Goal: Transaction & Acquisition: Subscribe to service/newsletter

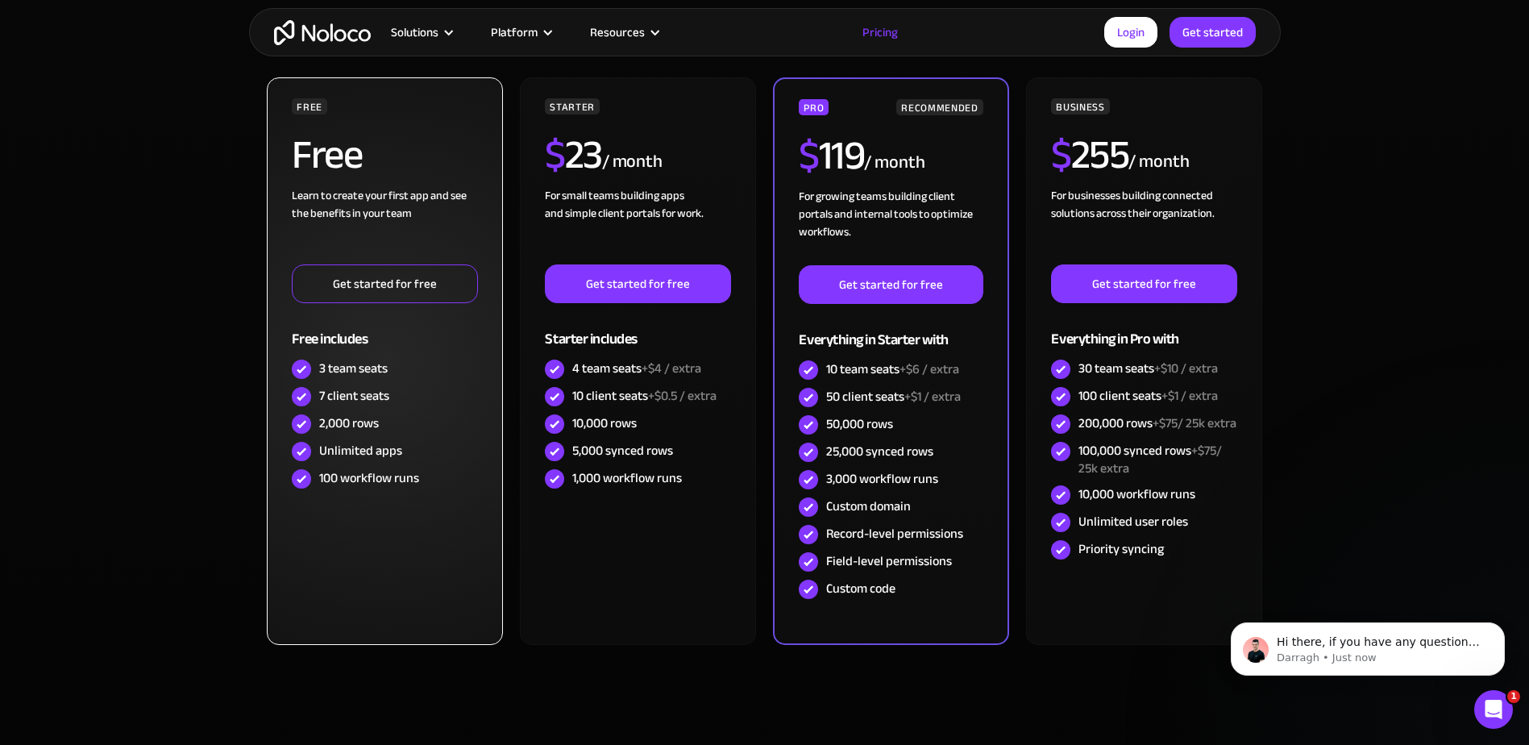
click at [375, 288] on link "Get started for free" at bounding box center [384, 283] width 185 height 39
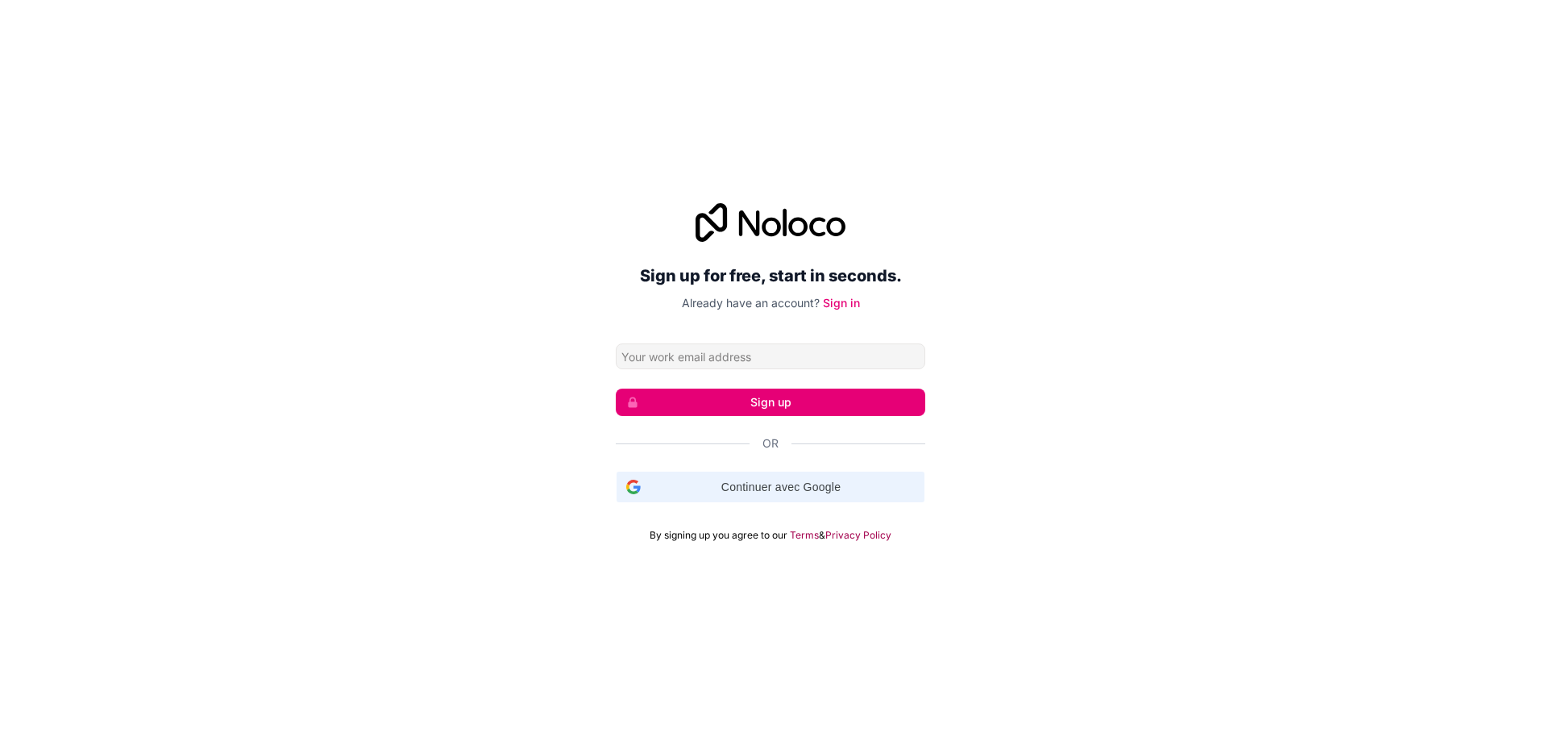
click at [661, 482] on span "Continuer avec Google" at bounding box center [781, 487] width 268 height 17
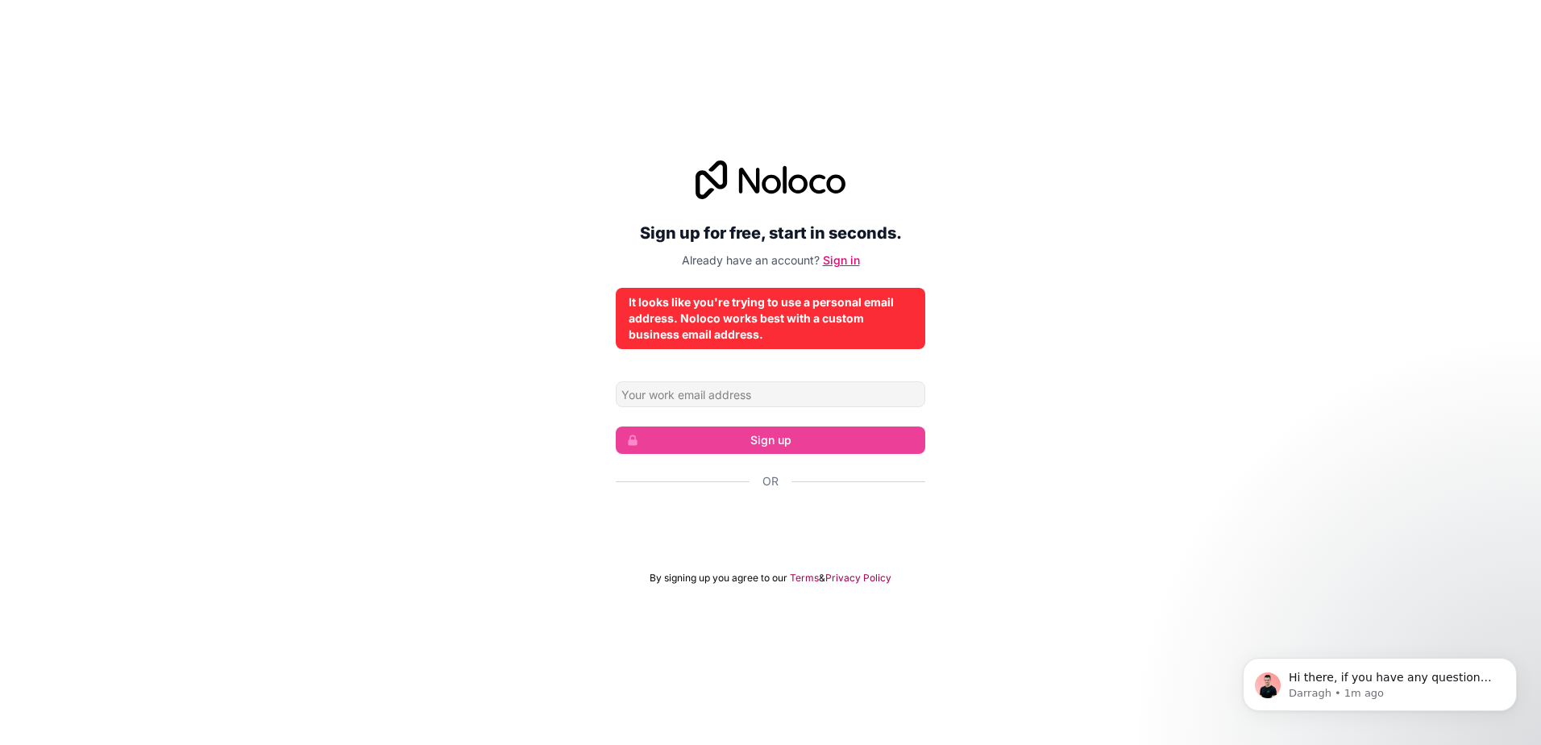
click at [834, 256] on link "Sign in" at bounding box center [841, 260] width 37 height 14
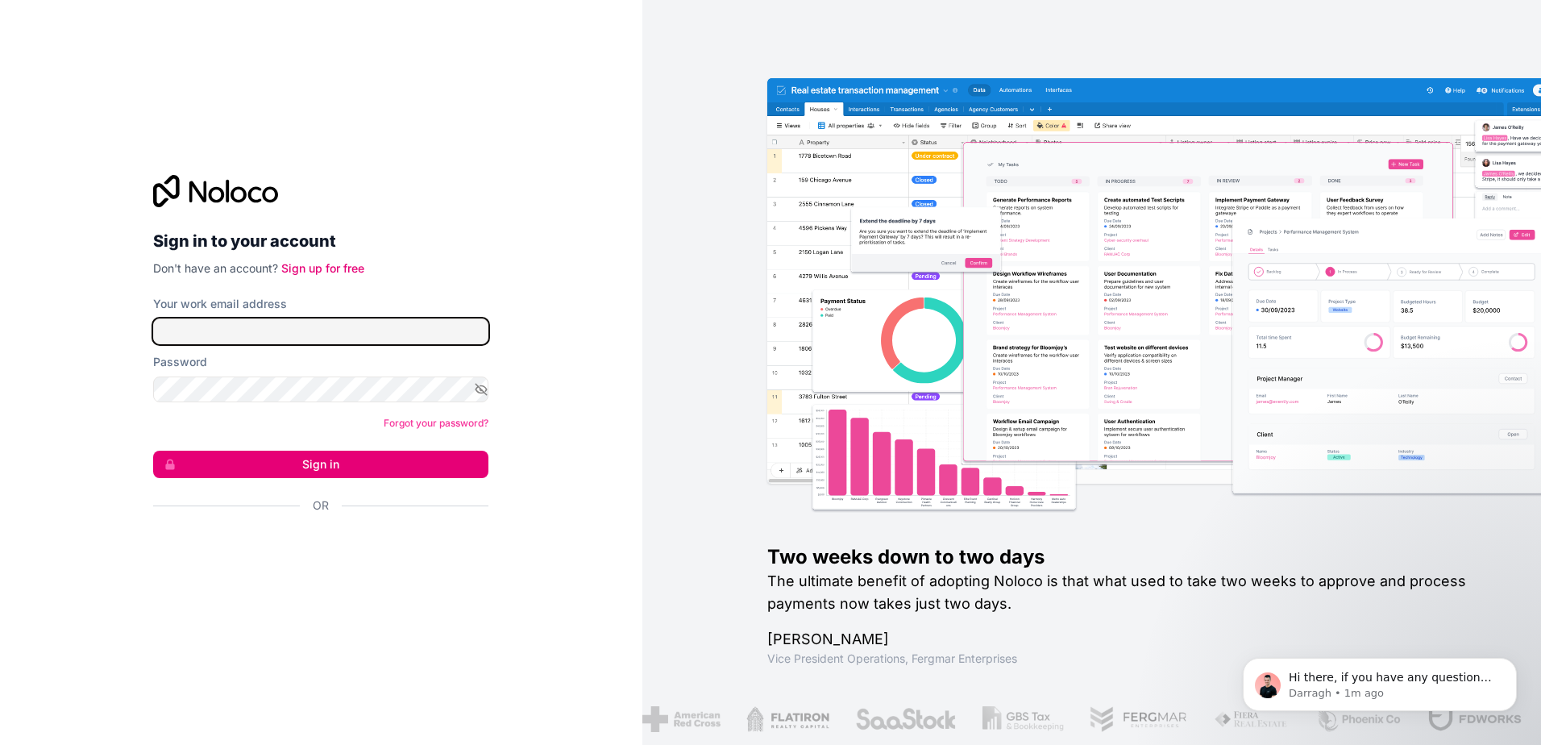
click at [310, 326] on input "Your work email address" at bounding box center [320, 331] width 335 height 26
type input "gabin.payre@gmail.com"
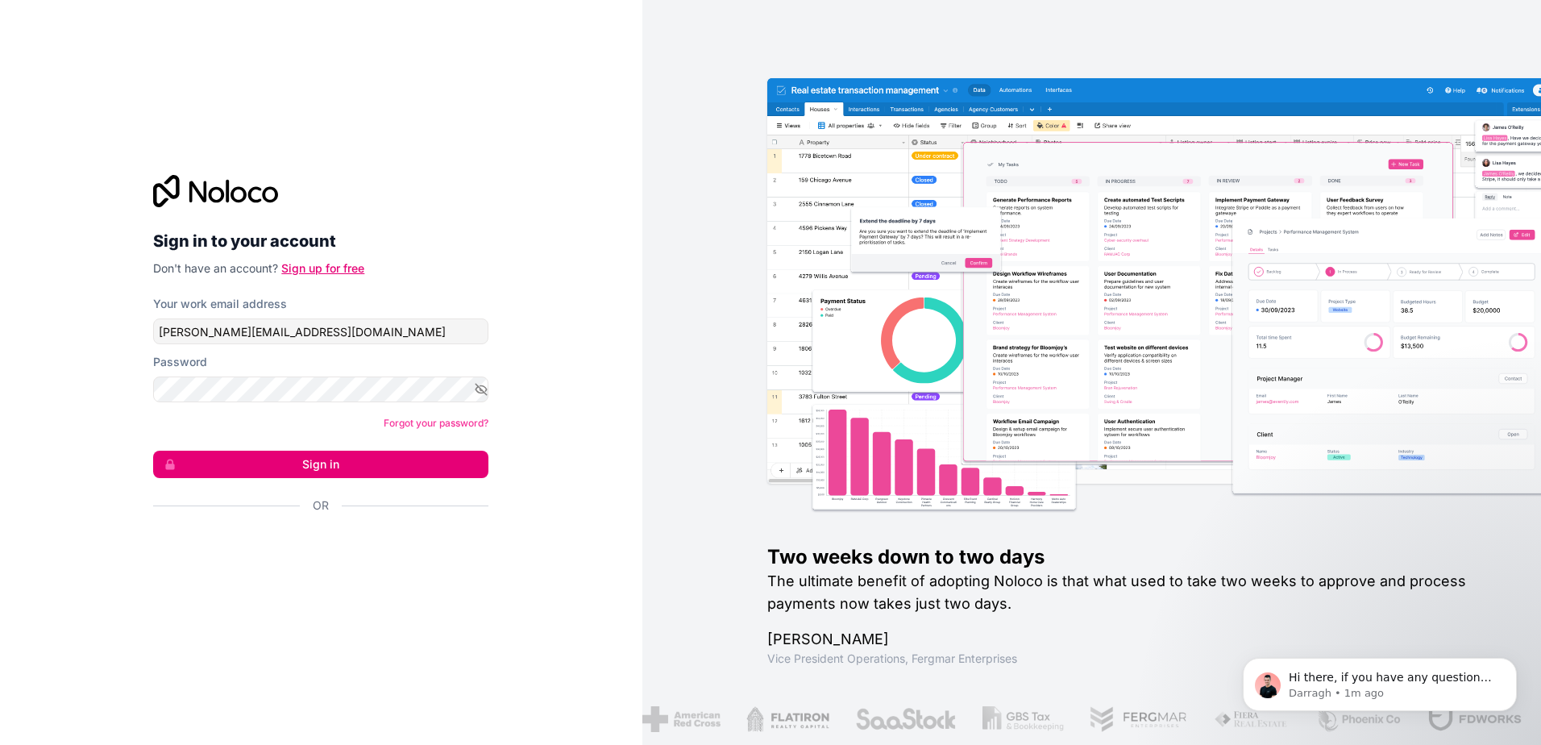
click at [320, 266] on link "Sign up for free" at bounding box center [322, 268] width 83 height 14
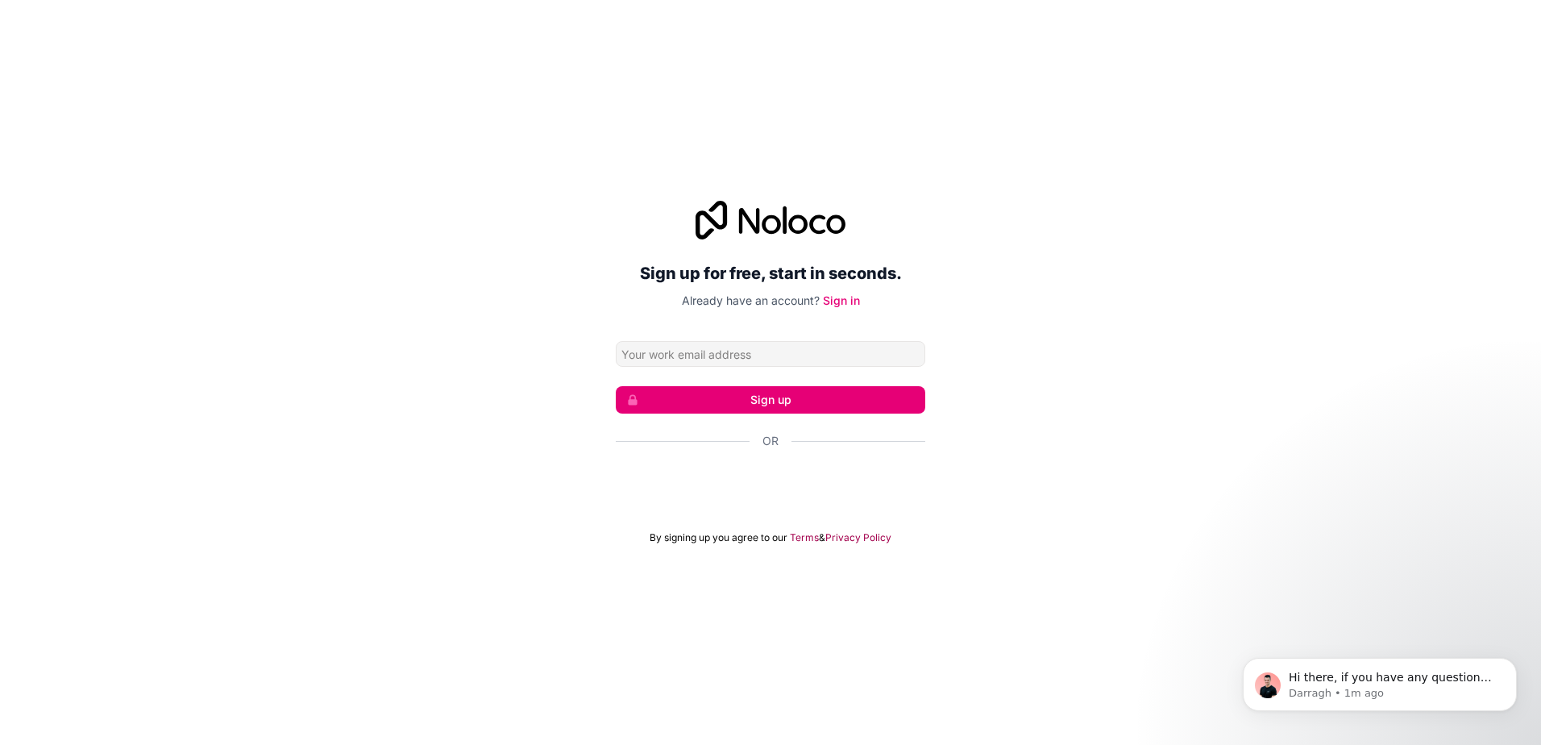
click at [718, 356] on input "Email address" at bounding box center [771, 354] width 310 height 26
click at [468, 277] on div "Sign up for free, start in seconds. Already have an account? Sign in Sign up Or…" at bounding box center [770, 372] width 1541 height 389
click at [630, 348] on input "Email address" at bounding box center [771, 354] width 310 height 26
type input "gabin.payre@gmail.com"
click at [754, 399] on button "Sign up" at bounding box center [771, 399] width 310 height 27
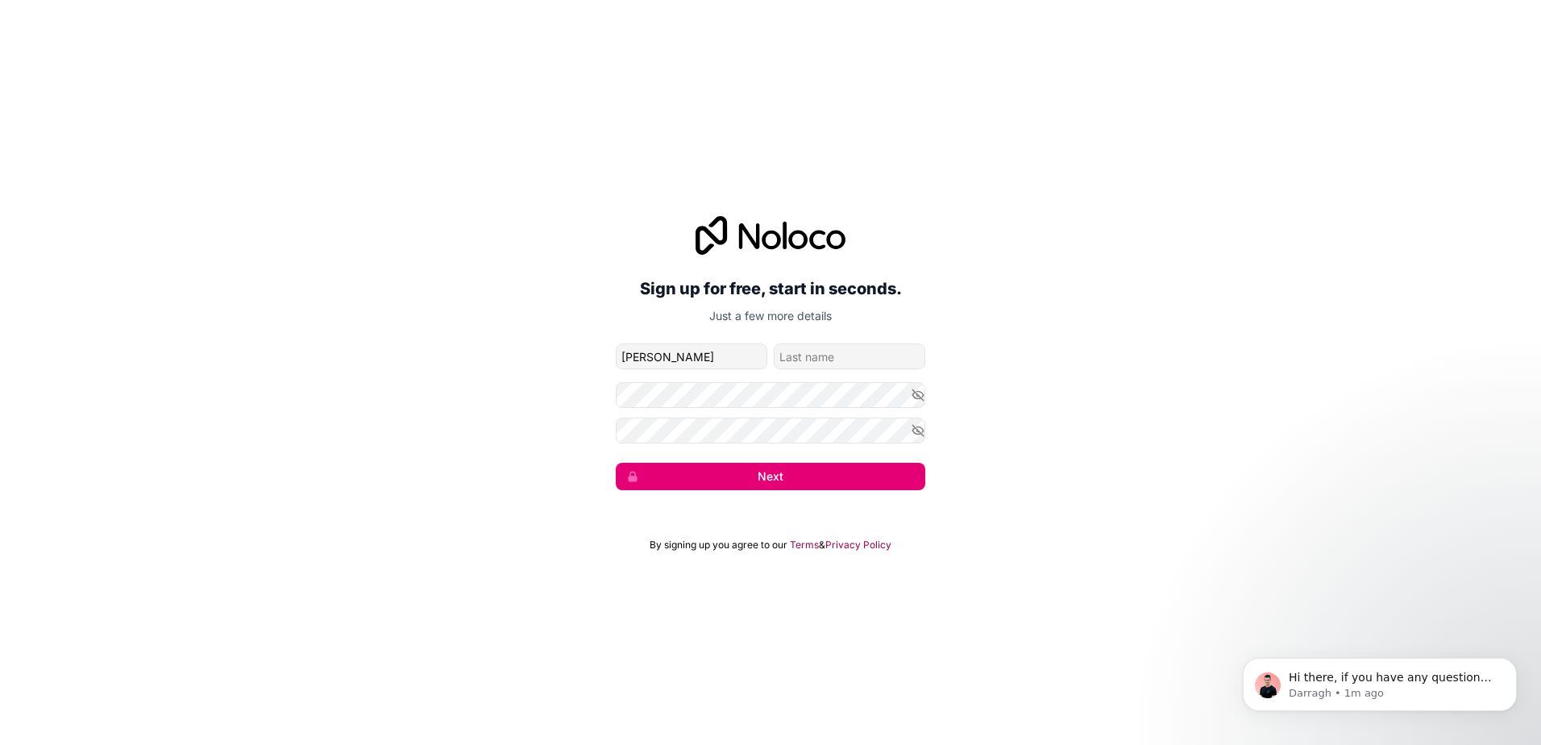
type input "Gabin"
type input "PAYRE"
click at [919, 388] on icon "button" at bounding box center [918, 395] width 15 height 15
click at [916, 427] on icon "button" at bounding box center [918, 430] width 11 height 11
drag, startPoint x: 756, startPoint y: 490, endPoint x: 770, endPoint y: 482, distance: 15.9
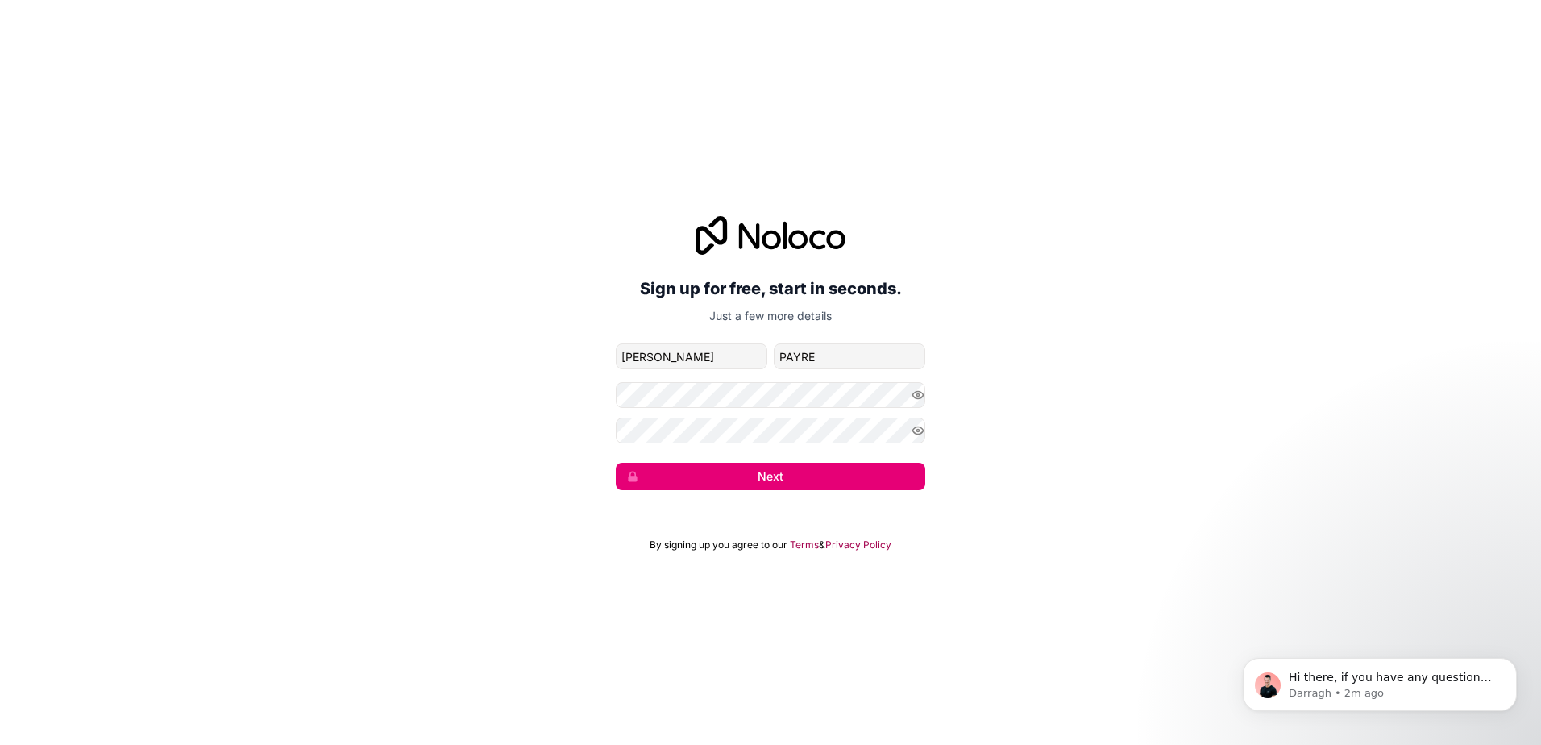
click at [757, 490] on div "Sign up for free, start in seconds. Just a few more details gabin.payre@gmail.c…" at bounding box center [770, 352] width 1541 height 319
click at [780, 476] on button "Next" at bounding box center [771, 476] width 310 height 27
